Goal: Task Accomplishment & Management: Manage account settings

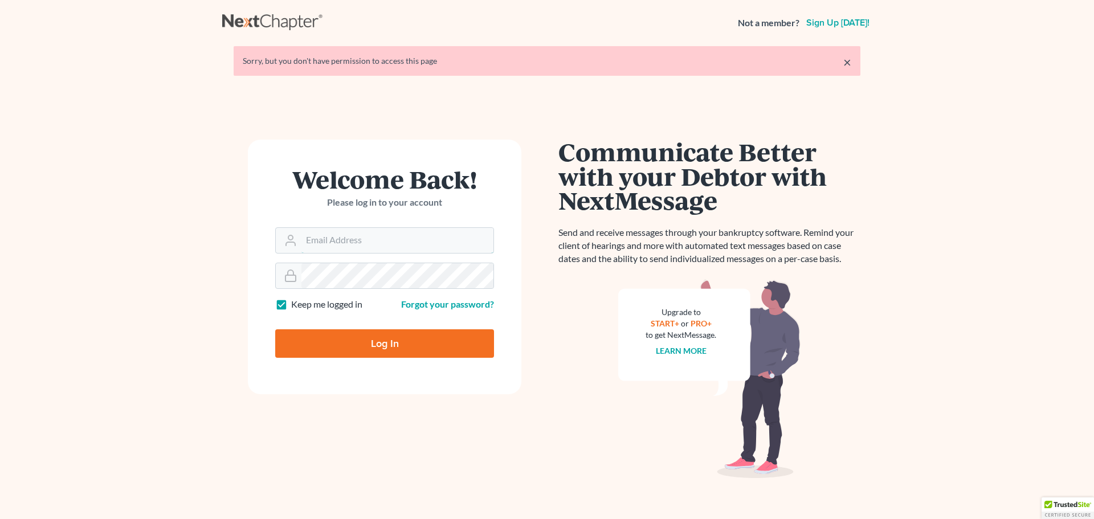
type input "debbie@northwestoklaw.com"
click at [324, 345] on input "Log In" at bounding box center [384, 343] width 219 height 28
type input "Thinking..."
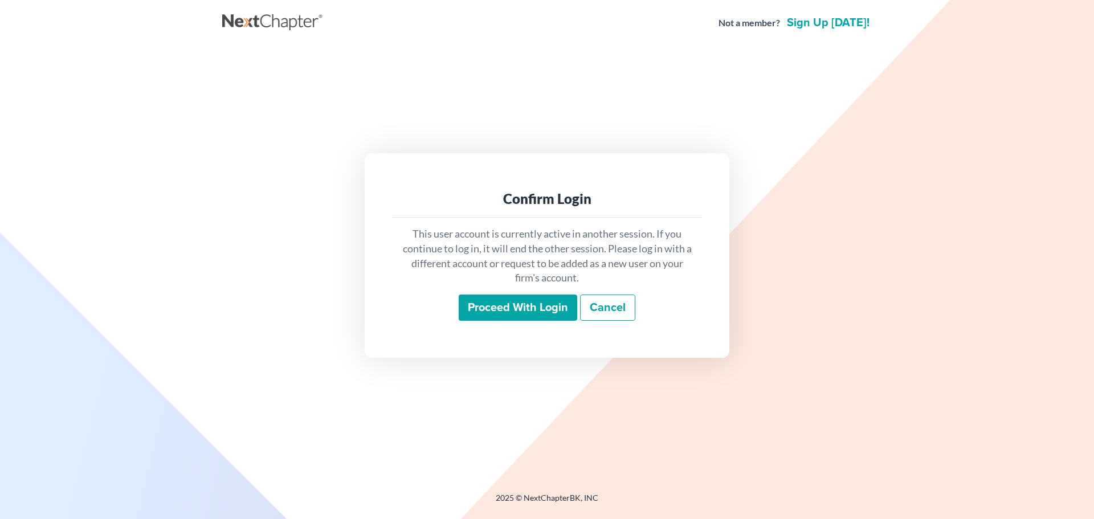
click at [532, 306] on input "Proceed with login" at bounding box center [518, 308] width 119 height 26
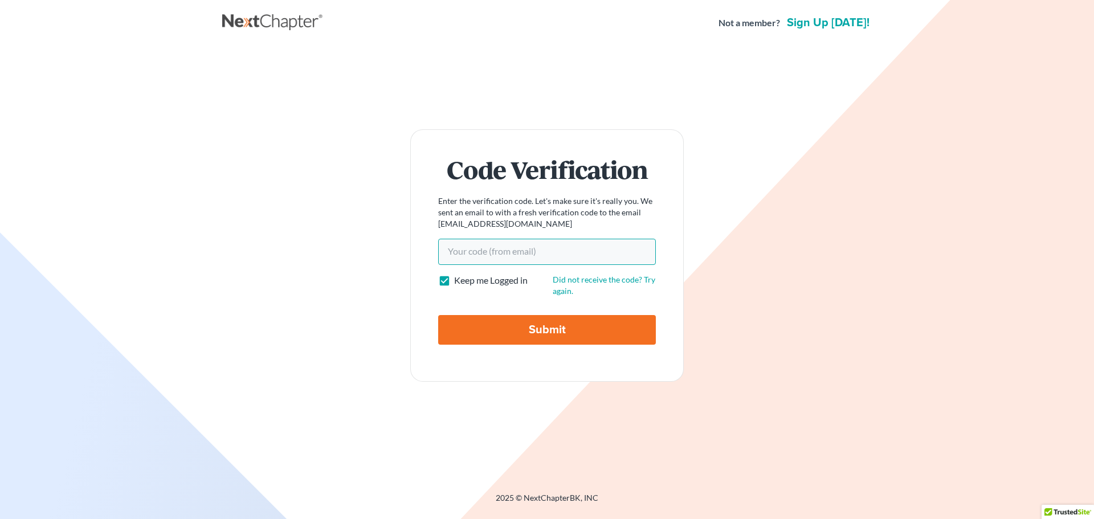
click at [484, 254] on input "Your code(from email)" at bounding box center [547, 252] width 218 height 26
paste input "0015ae"
type input "0015ae"
click at [530, 336] on input "Submit" at bounding box center [547, 330] width 218 height 30
type input "Thinking..."
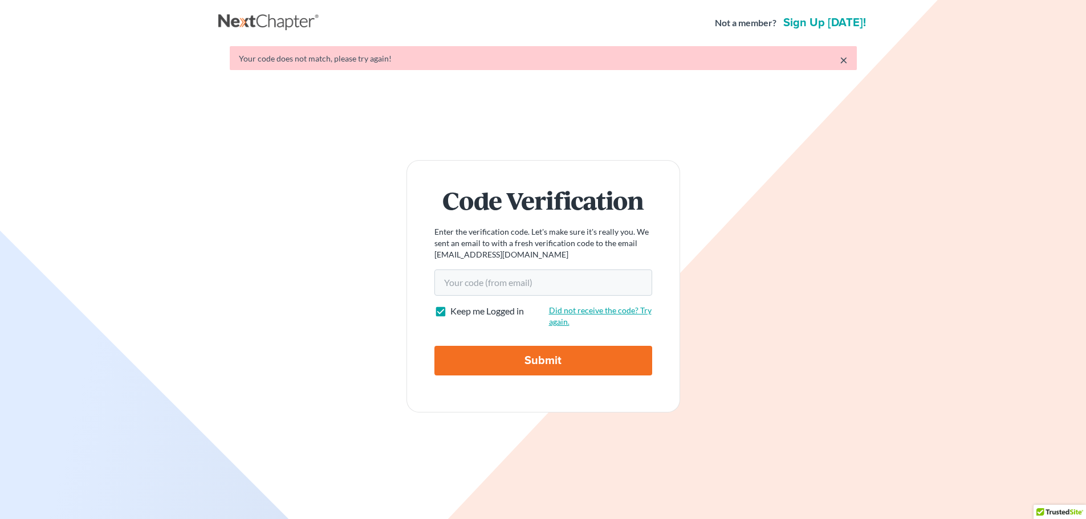
click at [584, 320] on div "Did not receive the code? Try again." at bounding box center [600, 316] width 115 height 23
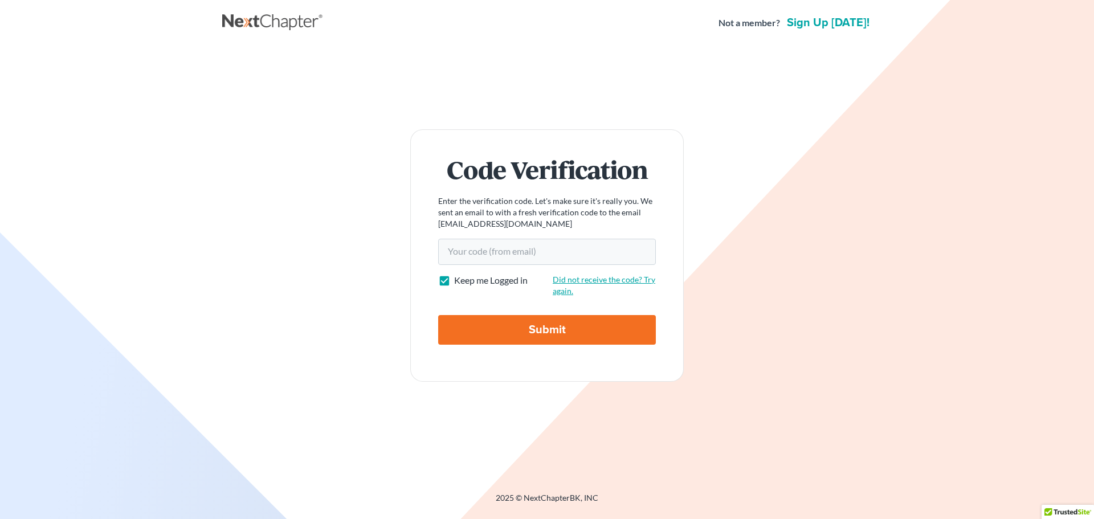
click at [592, 280] on link "Did not receive the code? Try again." at bounding box center [604, 285] width 103 height 21
click at [466, 256] on input "Your code(from email)" at bounding box center [547, 252] width 218 height 26
paste input "df2180"
type input "df2180"
click at [506, 327] on input "Submit" at bounding box center [547, 330] width 218 height 30
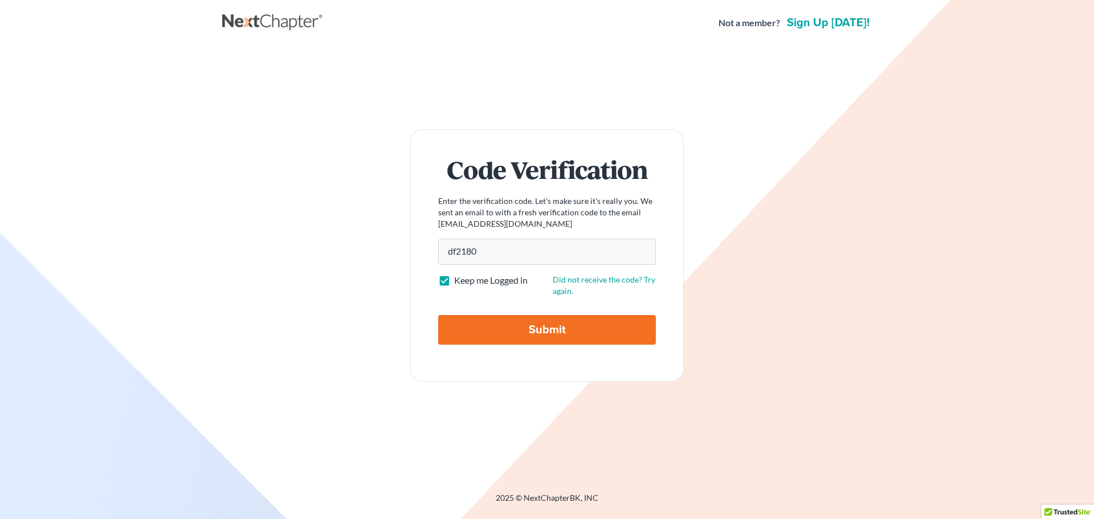
type input "Thinking..."
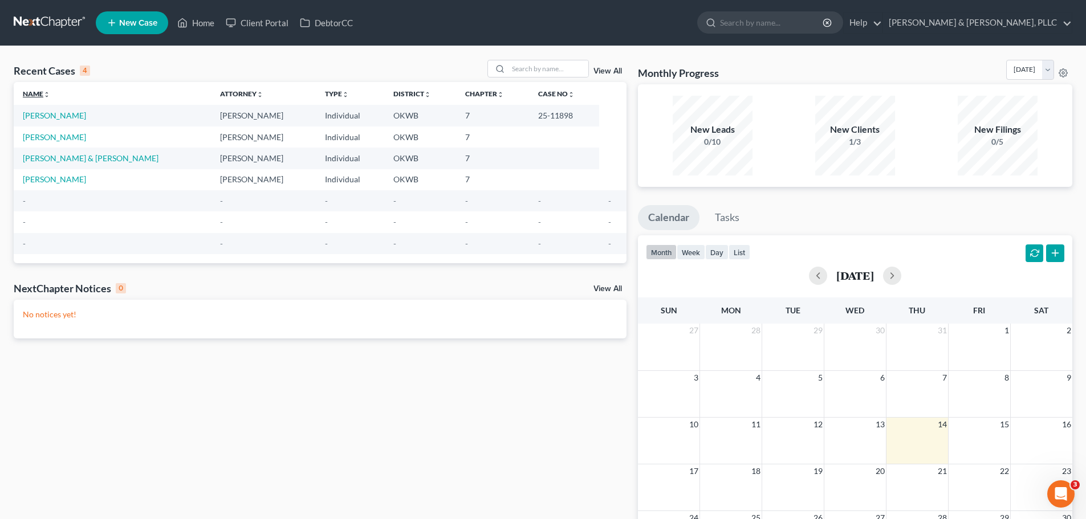
click at [35, 93] on link "Name unfold_more expand_more expand_less" at bounding box center [36, 93] width 27 height 9
click at [209, 14] on link "Home" at bounding box center [196, 23] width 48 height 21
click at [190, 28] on link "Home" at bounding box center [196, 23] width 48 height 21
click at [54, 177] on link "Ramsey, Leonard" at bounding box center [54, 179] width 63 height 10
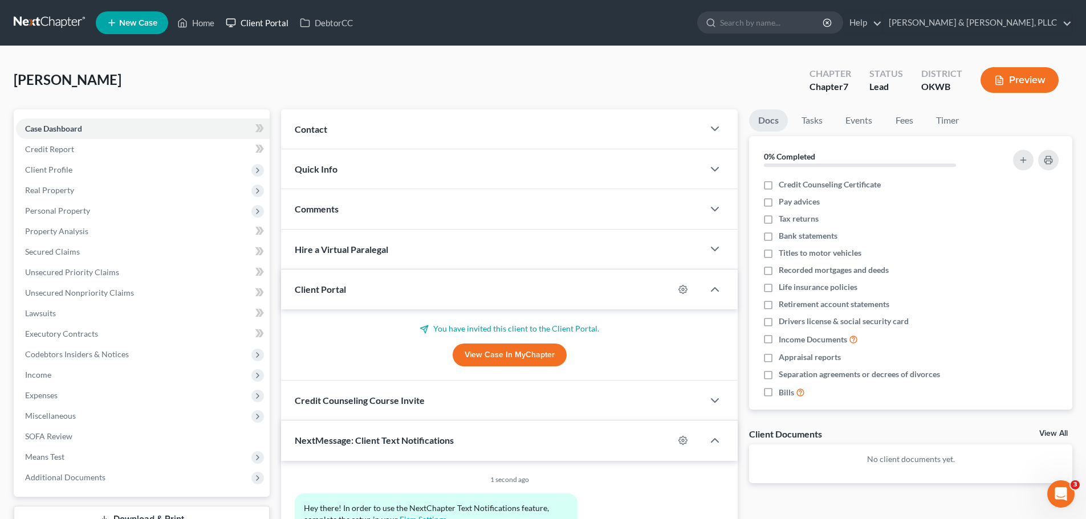
click at [253, 21] on link "Client Portal" at bounding box center [257, 23] width 74 height 21
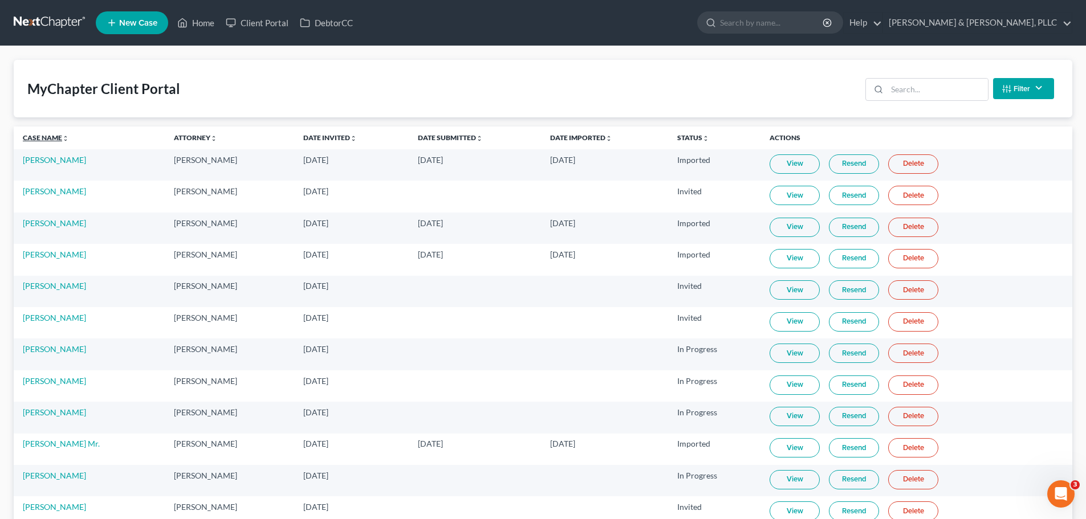
click at [30, 138] on link "Case Name unfold_more expand_more expand_less" at bounding box center [46, 137] width 46 height 9
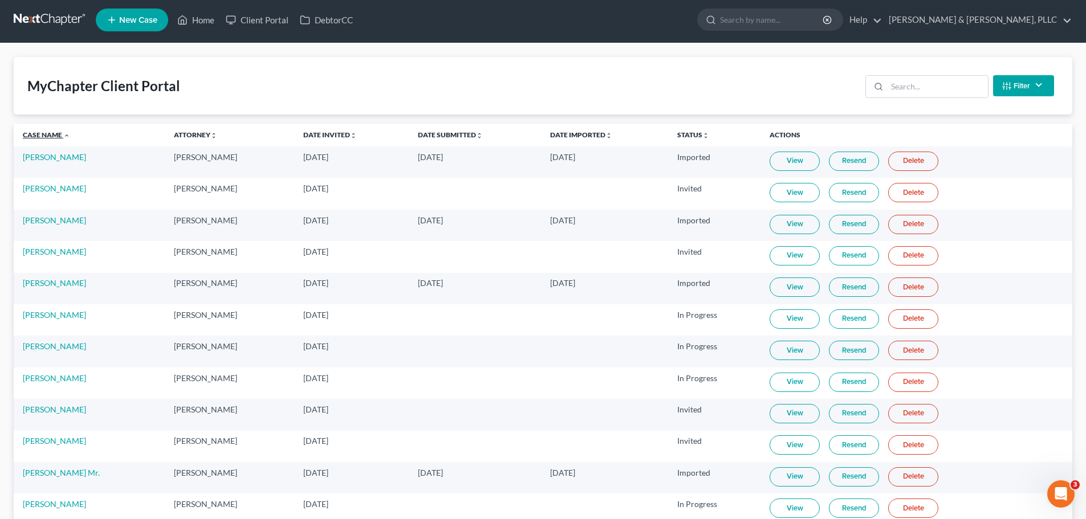
scroll to position [62, 0]
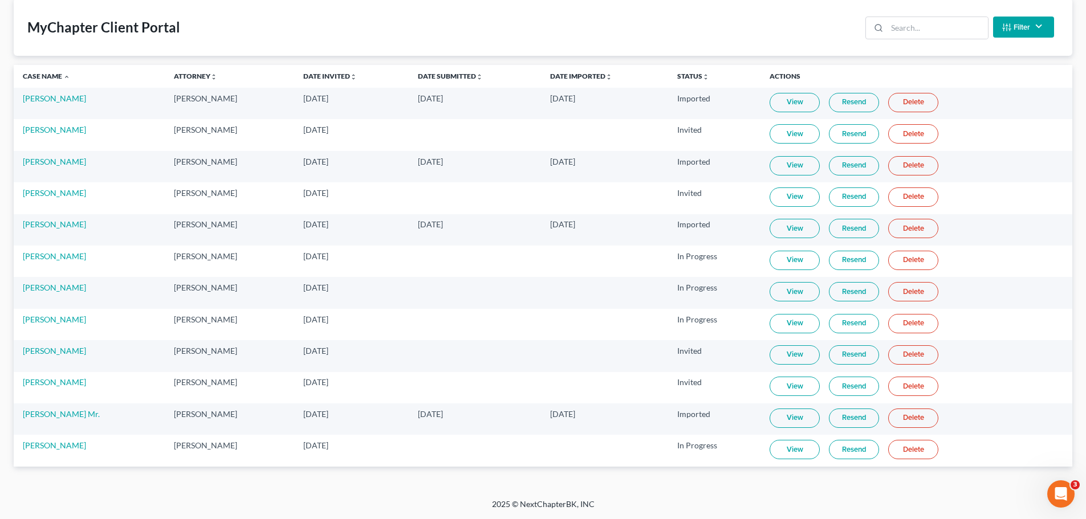
click at [777, 288] on link "View" at bounding box center [794, 291] width 50 height 19
click at [39, 320] on link "Leonard Ramsey" at bounding box center [54, 320] width 63 height 10
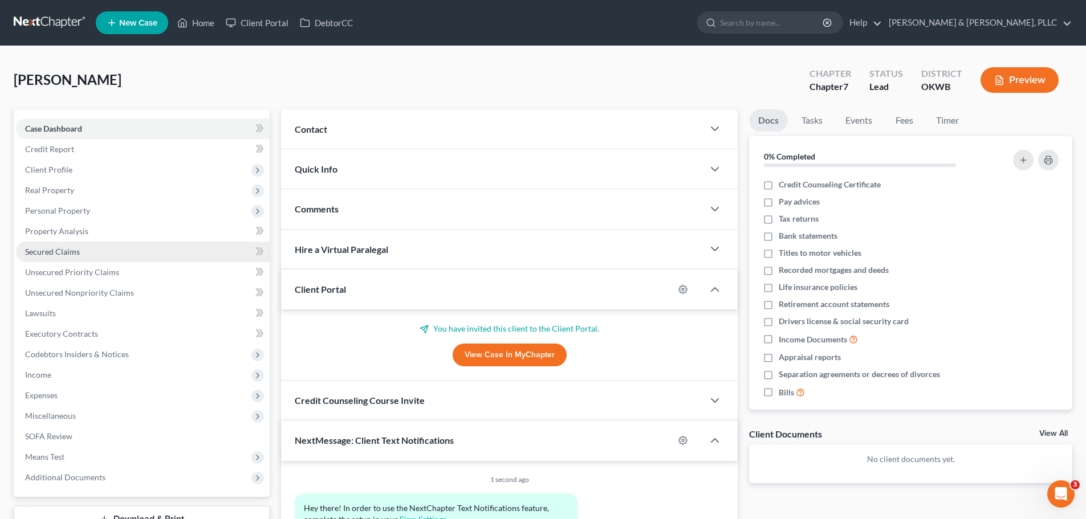
click at [95, 247] on link "Secured Claims" at bounding box center [143, 252] width 254 height 21
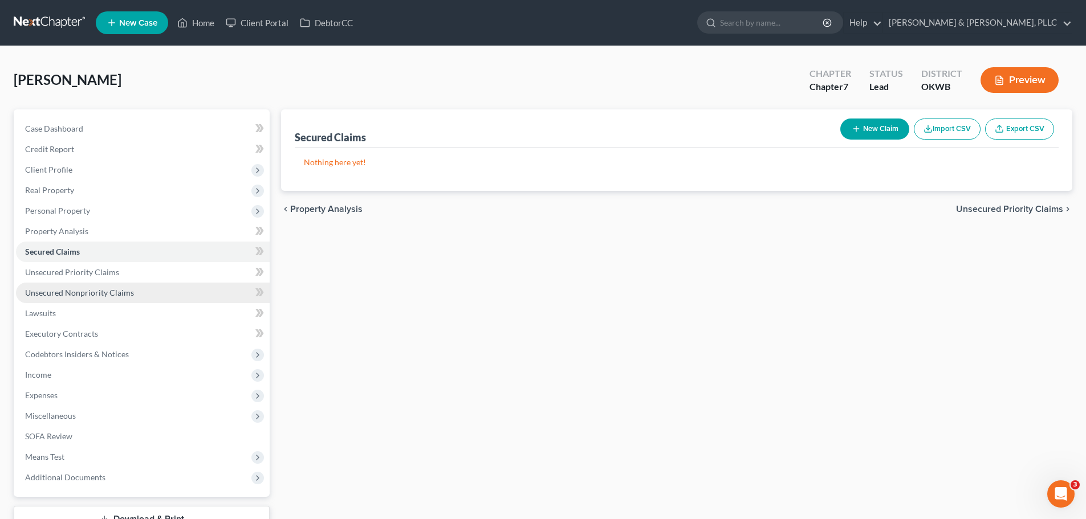
click at [76, 293] on span "Unsecured Nonpriority Claims" at bounding box center [79, 293] width 109 height 10
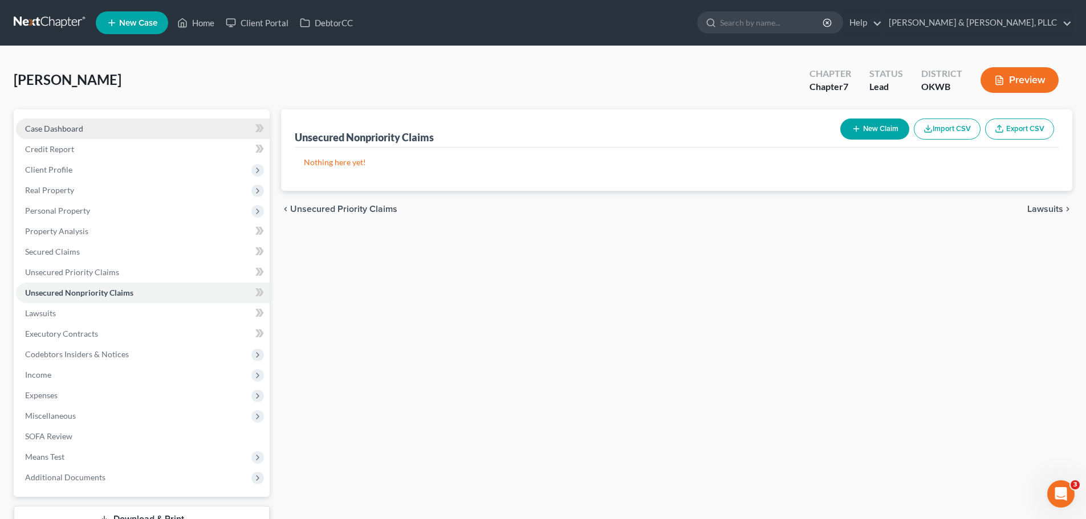
click at [68, 132] on span "Case Dashboard" at bounding box center [54, 129] width 58 height 10
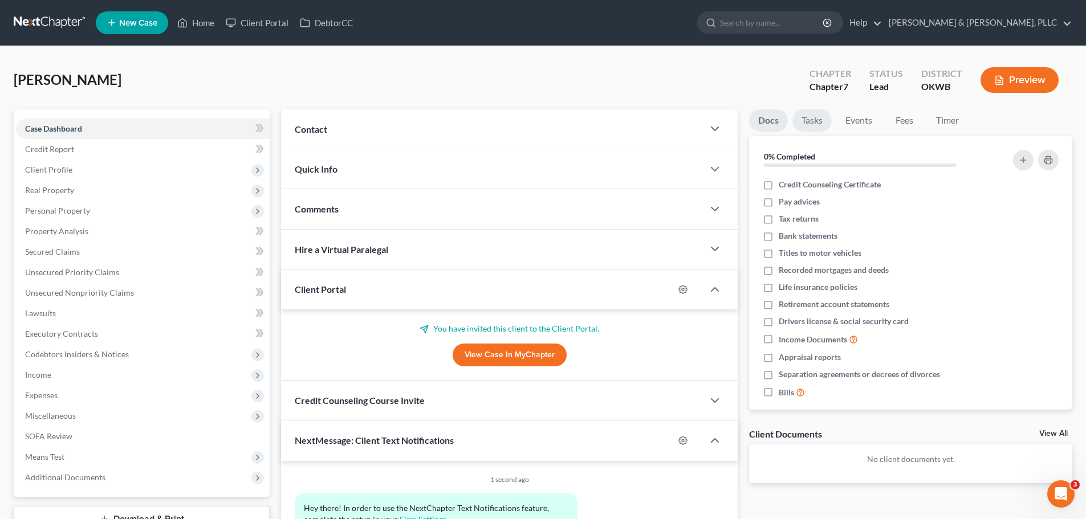
click at [809, 119] on link "Tasks" at bounding box center [811, 120] width 39 height 22
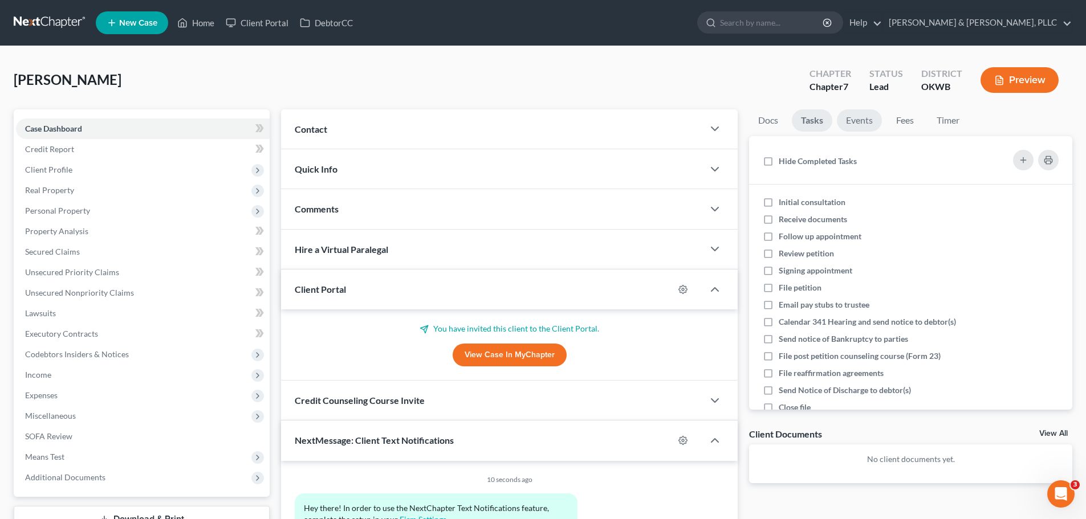
click at [857, 117] on link "Events" at bounding box center [859, 120] width 45 height 22
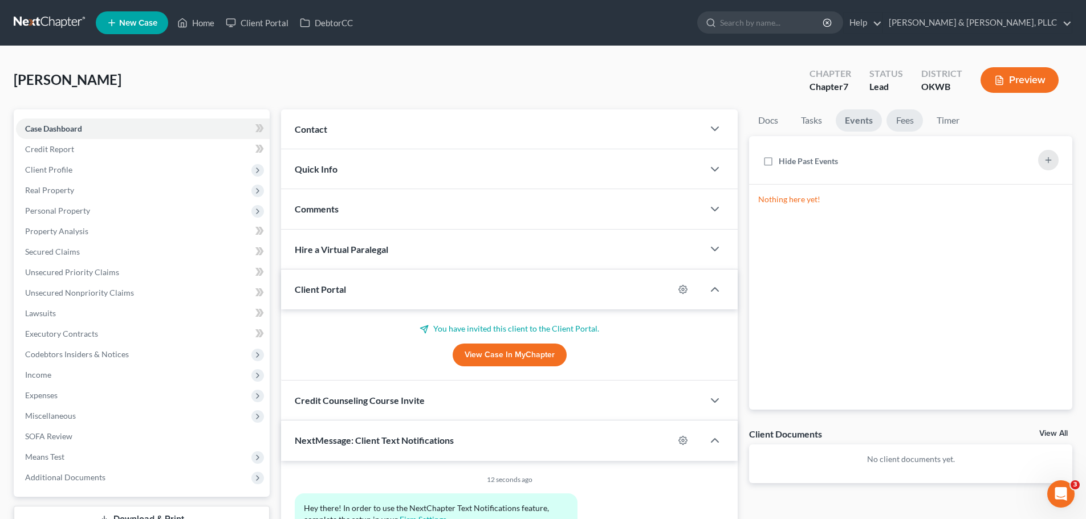
click at [910, 120] on link "Fees" at bounding box center [904, 120] width 36 height 22
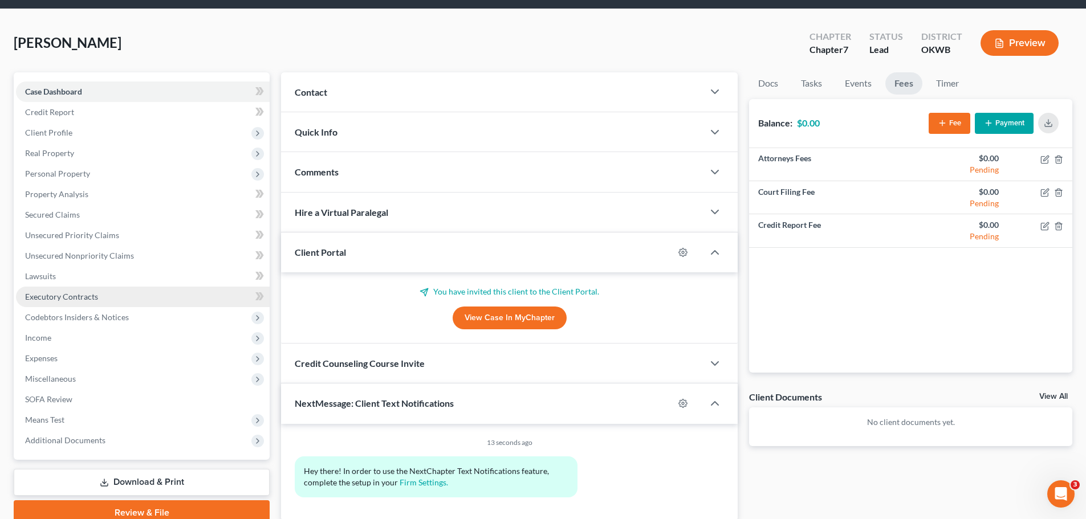
scroll to position [87, 0]
